Goal: Check status

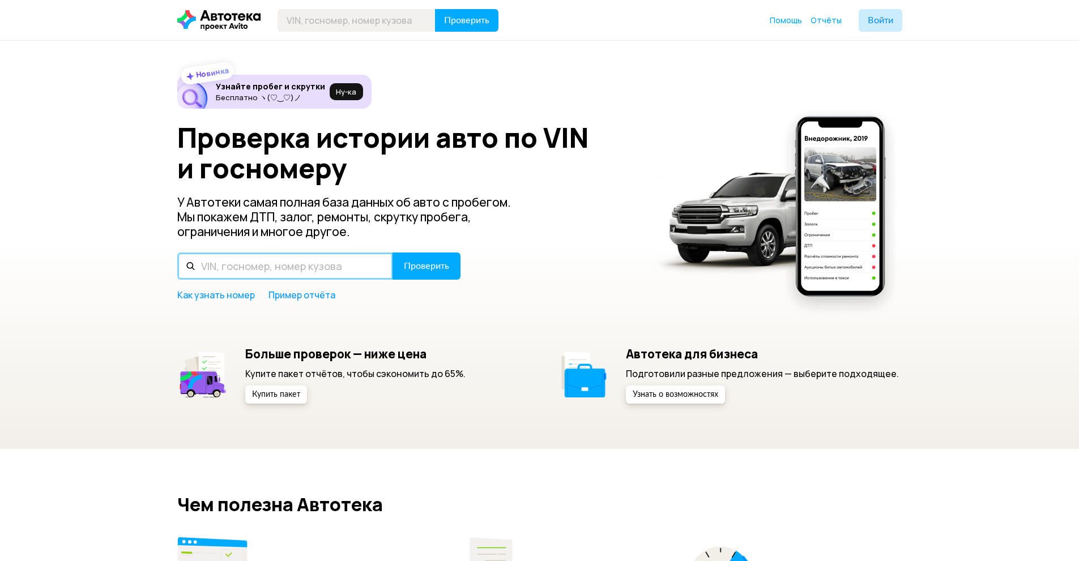
click at [335, 268] on input "text" at bounding box center [285, 266] width 216 height 27
paste input "[VEHICLE_IDENTIFICATION_NUMBER]"
type input "[VEHICLE_IDENTIFICATION_NUMBER]"
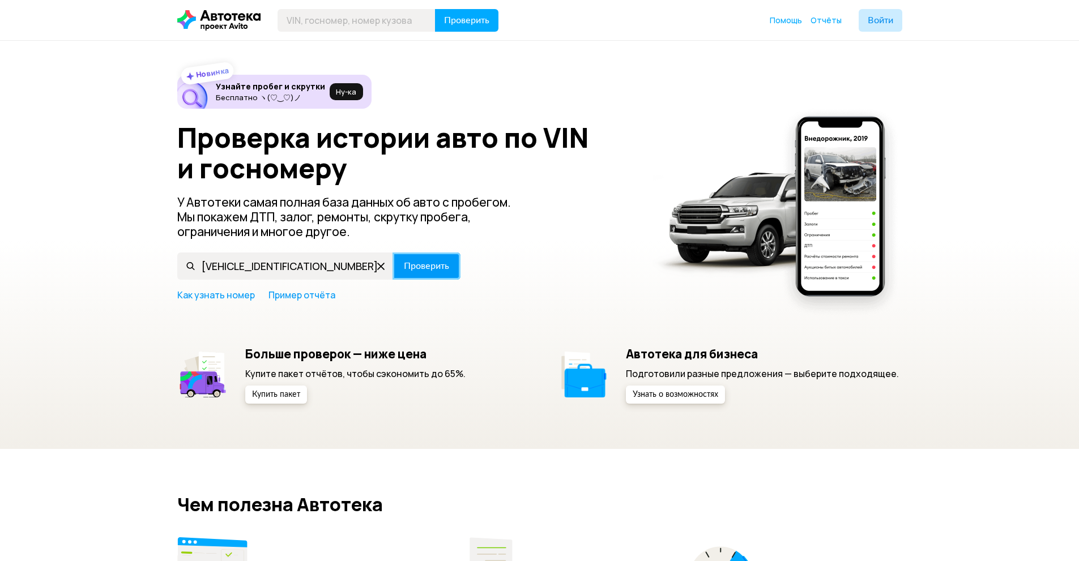
click at [430, 273] on button "Проверить" at bounding box center [426, 266] width 68 height 27
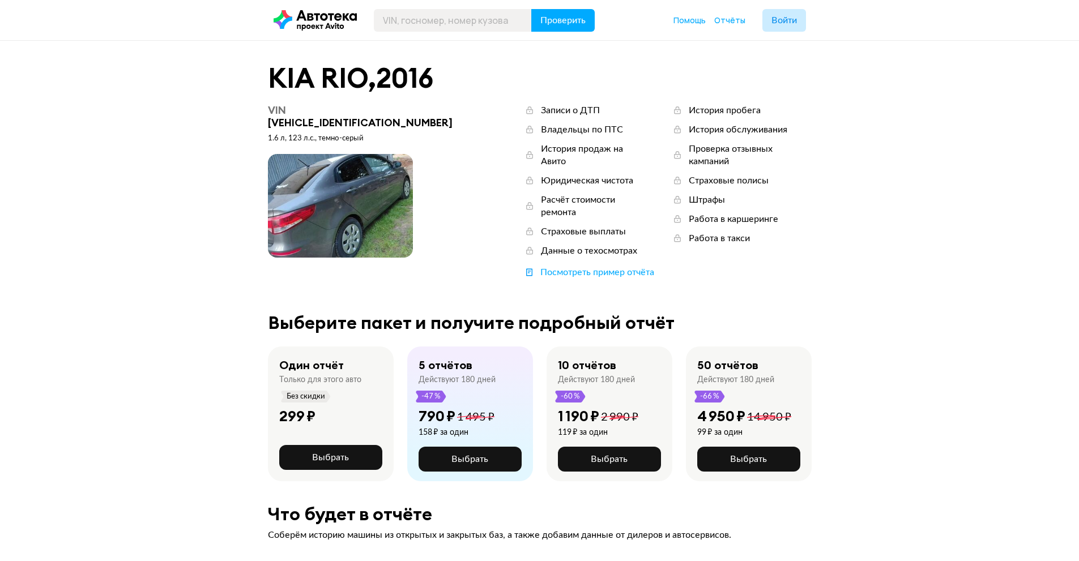
click at [341, 199] on span at bounding box center [340, 206] width 145 height 104
drag, startPoint x: 341, startPoint y: 199, endPoint x: 356, endPoint y: 236, distance: 39.6
click at [356, 236] on span at bounding box center [340, 206] width 145 height 104
click at [310, 196] on span at bounding box center [340, 206] width 145 height 104
drag, startPoint x: 310, startPoint y: 196, endPoint x: 298, endPoint y: 196, distance: 11.9
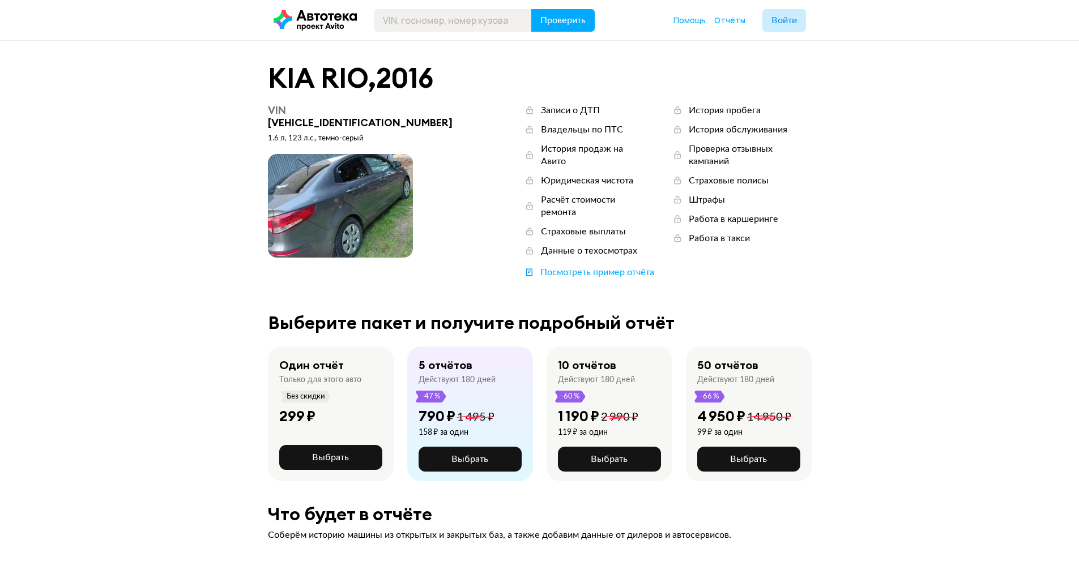
drag, startPoint x: 298, startPoint y: 196, endPoint x: 266, endPoint y: 213, distance: 36.0
drag, startPoint x: 270, startPoint y: 216, endPoint x: 258, endPoint y: 226, distance: 15.7
drag, startPoint x: 255, startPoint y: 237, endPoint x: 229, endPoint y: 270, distance: 41.6
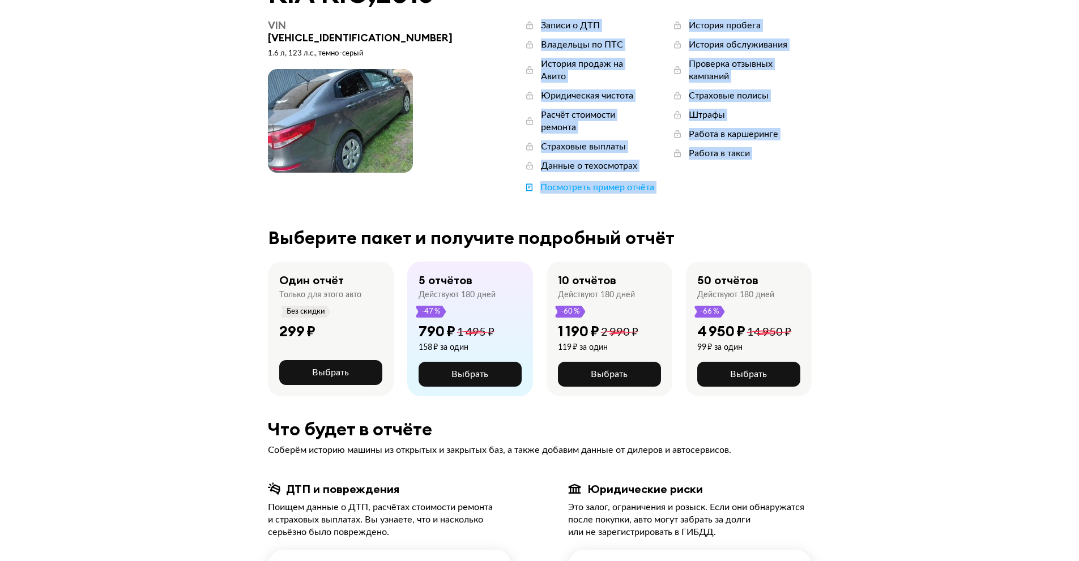
scroll to position [226, 0]
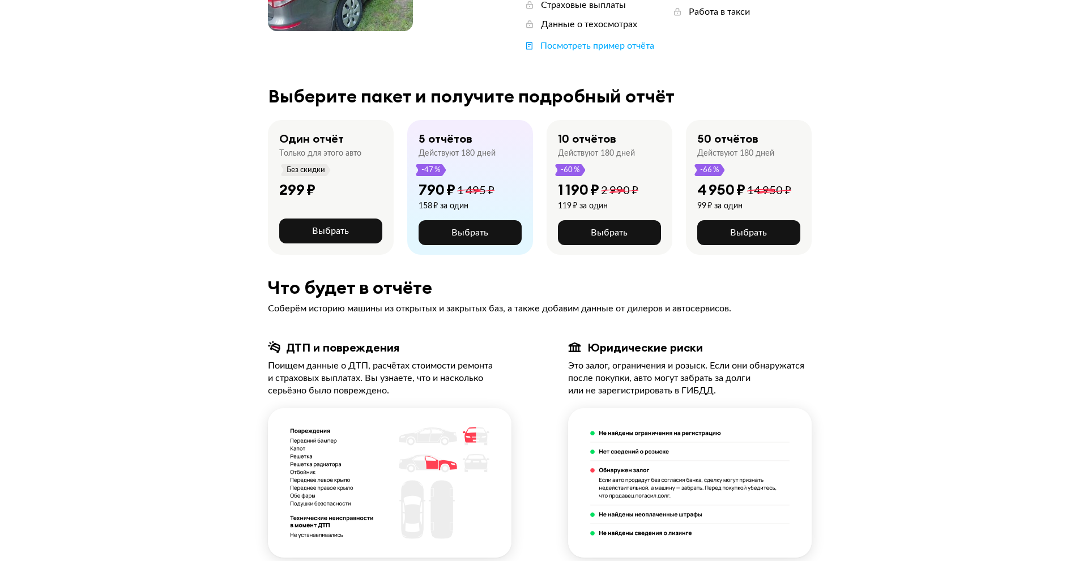
click at [388, 302] on div "Соберём историю машины из открытых и закрытых баз, а также добавим данные от ди…" at bounding box center [540, 308] width 544 height 12
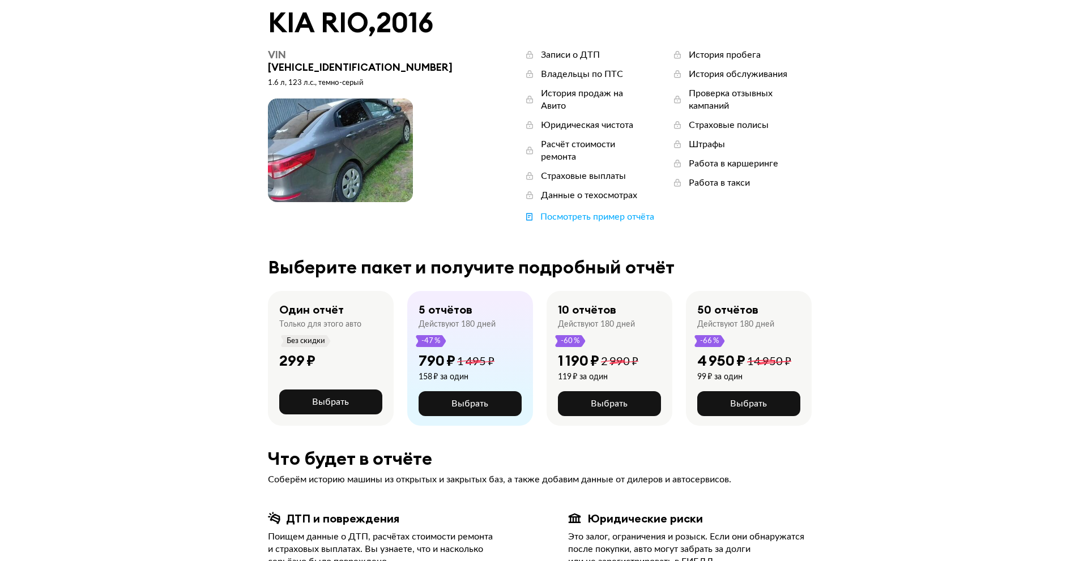
scroll to position [0, 0]
